Goal: Information Seeking & Learning: Understand process/instructions

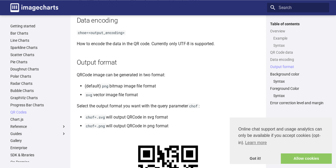
drag, startPoint x: 0, startPoint y: 0, endPoint x: 190, endPoint y: 75, distance: 204.3
click at [190, 75] on article "QR Codes This section describes how to create a QR Code on the fly with a URL G…" at bounding box center [168, 117] width 183 height 1057
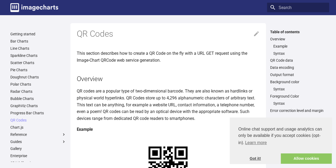
click at [258, 156] on link "Got it!" at bounding box center [255, 158] width 51 height 11
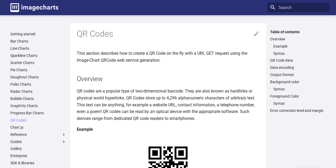
scroll to position [29, 0]
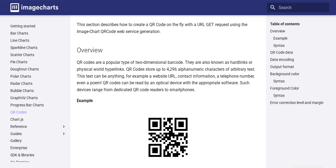
drag, startPoint x: 240, startPoint y: 129, endPoint x: 135, endPoint y: 123, distance: 105.4
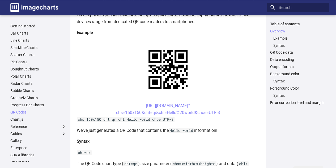
scroll to position [97, 0]
click at [190, 138] on h4 "Syntax" at bounding box center [168, 141] width 183 height 7
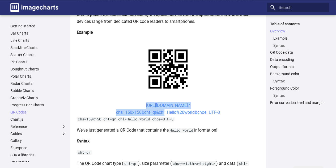
drag, startPoint x: 135, startPoint y: 52, endPoint x: 163, endPoint y: 61, distance: 30.0
click at [163, 102] on center "[URL][DOMAIN_NAME]? chs=150x150&cht=qr&chl=Hello%20world&choe=UTF-8" at bounding box center [168, 109] width 183 height 14
click at [128, 102] on center "[URL][DOMAIN_NAME]? chs=150x150&cht=qr&chl=Hello%20world&choe=UTF-8" at bounding box center [168, 109] width 183 height 14
copy link "[URL][DOMAIN_NAME]? chs=150x150&cht=qr&chl"
drag, startPoint x: 134, startPoint y: 53, endPoint x: 164, endPoint y: 60, distance: 30.8
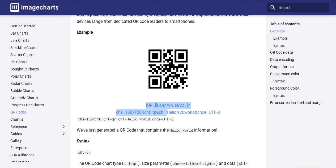
click at [164, 102] on center "[URL][DOMAIN_NAME]? chs=150x150&cht=qr&chl=Hello%20world&choe=UTF-8" at bounding box center [168, 109] width 183 height 14
